Goal: Task Accomplishment & Management: Manage account settings

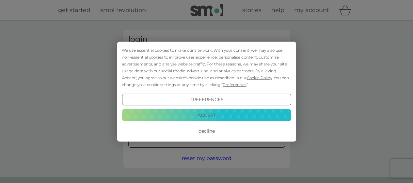
click at [222, 62] on div "We use essential cookies to make our site work. With your consent, we may also …" at bounding box center [206, 66] width 169 height 41
click at [201, 128] on button "Decline" at bounding box center [206, 131] width 169 height 12
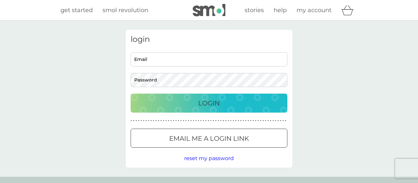
drag, startPoint x: 0, startPoint y: 0, endPoint x: 155, endPoint y: 59, distance: 165.8
click at [155, 59] on input "Email" at bounding box center [209, 59] width 157 height 14
type input "[EMAIL_ADDRESS][DOMAIN_NAME]"
click at [128, 93] on button "Login" at bounding box center [206, 102] width 157 height 19
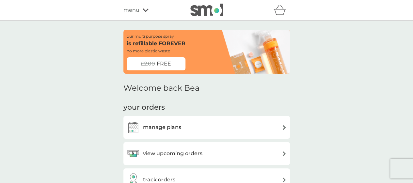
click at [178, 128] on h3 "manage plans" at bounding box center [162, 127] width 38 height 8
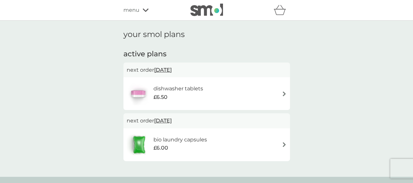
click at [275, 93] on div "dishwasher tablets £6.50" at bounding box center [207, 93] width 160 height 23
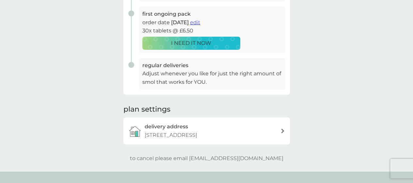
scroll to position [151, 0]
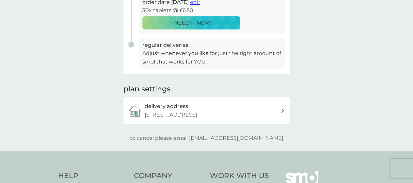
click at [215, 135] on p "to cancel please email help@smolproducts.com" at bounding box center [207, 138] width 154 height 8
click at [207, 133] on div "your smol plans As your first main pack approaches, we’ve got everything set to…" at bounding box center [206, 10] width 167 height 263
click at [205, 135] on p "to cancel please email help@smolproducts.com" at bounding box center [207, 138] width 154 height 8
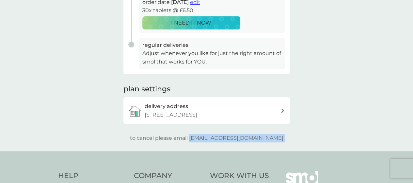
drag, startPoint x: 205, startPoint y: 135, endPoint x: 289, endPoint y: 134, distance: 83.3
click at [289, 134] on div "to cancel please email help@smolproducts.com" at bounding box center [206, 138] width 167 height 8
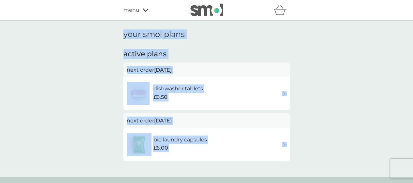
click at [91, 94] on div "your smol plans active plans next order 23 Sep 2025 dishwasher tablets £6.50 ne…" at bounding box center [206, 99] width 413 height 156
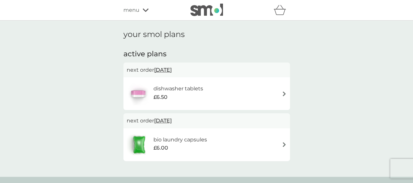
scroll to position [0, 0]
click at [70, 74] on div "your smol plans active plans next order 23 Sep 2025 dishwasher tablets £6.50 ne…" at bounding box center [206, 98] width 413 height 156
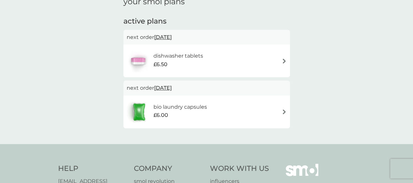
scroll to position [0, 0]
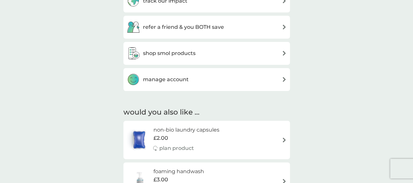
scroll to position [250, 0]
click at [226, 77] on div "manage account" at bounding box center [207, 79] width 160 height 13
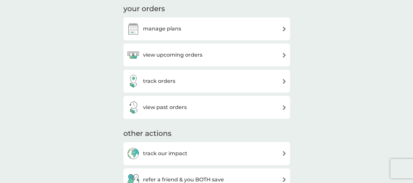
scroll to position [98, 0]
click at [220, 33] on div "manage plans" at bounding box center [207, 29] width 160 height 13
